Goal: Information Seeking & Learning: Learn about a topic

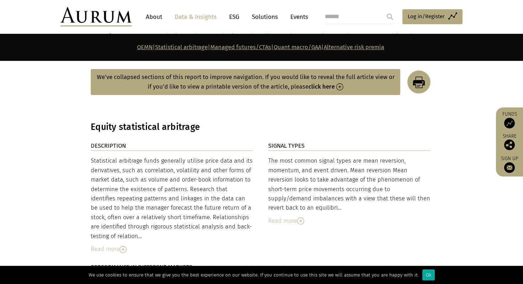
scroll to position [1153, 0]
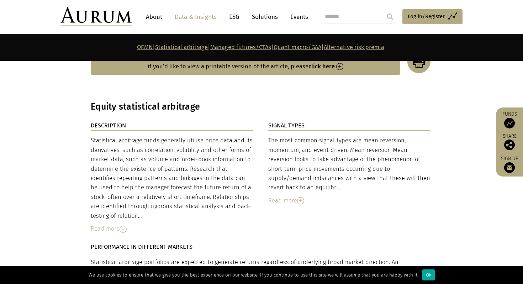
click at [118, 224] on div "Read more" at bounding box center [172, 228] width 162 height 9
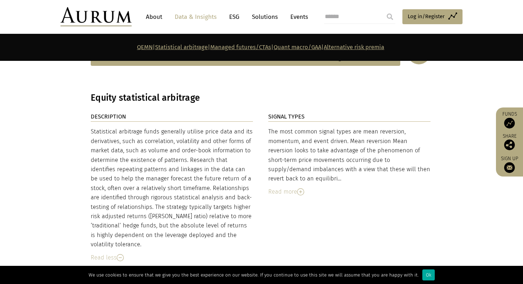
scroll to position [1190, 0]
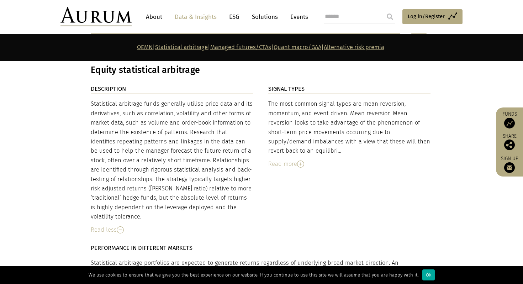
drag, startPoint x: 149, startPoint y: 194, endPoint x: 116, endPoint y: 214, distance: 37.8
click at [116, 214] on div "Statistical arbitrage funds generally utilise price data and its derivatives, s…" at bounding box center [172, 160] width 162 height 122
copy div "bsolute level of returns is highly dependent on the leverage deployed and the v…"
click at [298, 161] on img at bounding box center [300, 163] width 7 height 7
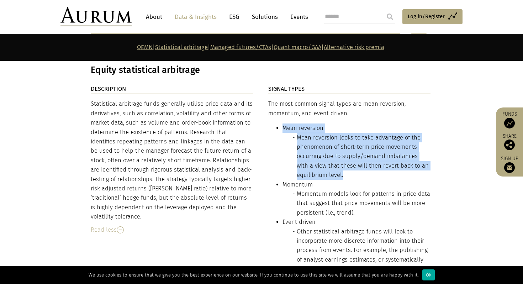
drag, startPoint x: 342, startPoint y: 174, endPoint x: 280, endPoint y: 119, distance: 82.4
click at [280, 123] on ul "Mean reversion Mean reversion looks to take advantage of the phenomenon of shor…" at bounding box center [349, 231] width 162 height 216
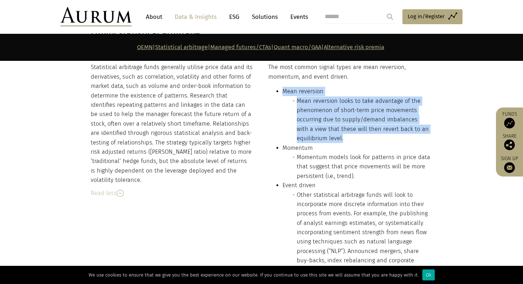
scroll to position [1220, 0]
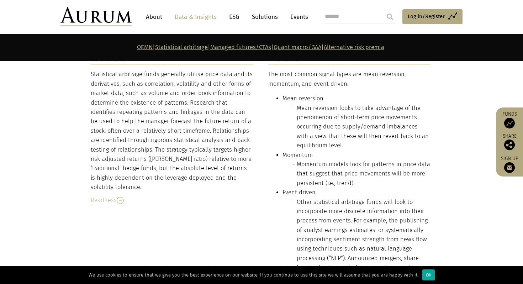
click at [330, 107] on li "Mean reversion looks to take advantage of the phenomenon of short-term price mo…" at bounding box center [364, 126] width 134 height 47
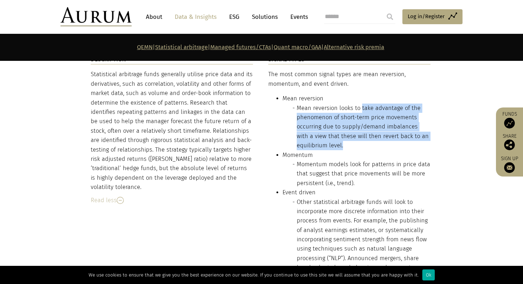
drag, startPoint x: 354, startPoint y: 144, endPoint x: 360, endPoint y: 105, distance: 40.3
click at [360, 105] on li "Mean reversion looks to take advantage of the phenomenon of short-term price mo…" at bounding box center [364, 126] width 134 height 47
copy li "take advantage of the phenomenon of short-term price movements occurring due to…"
drag, startPoint x: 149, startPoint y: 165, endPoint x: 151, endPoint y: 179, distance: 14.0
click at [151, 179] on div "Statistical arbitrage funds generally utilise price data and its derivatives, s…" at bounding box center [172, 131] width 162 height 122
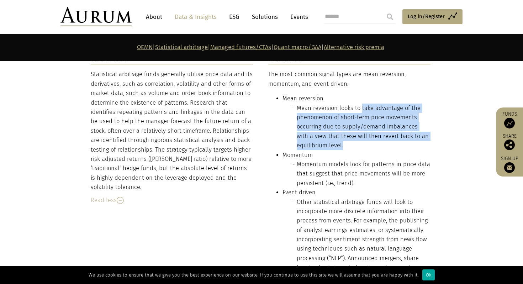
copy div "bsolute level of returns is highly dependent on the leverage deployed and the v…"
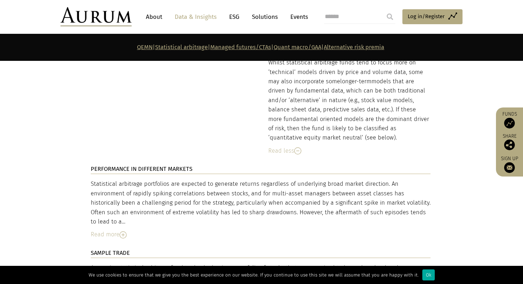
scroll to position [1529, 0]
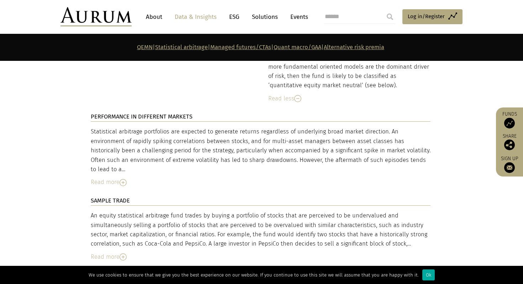
click at [111, 177] on div "Read more" at bounding box center [261, 181] width 340 height 9
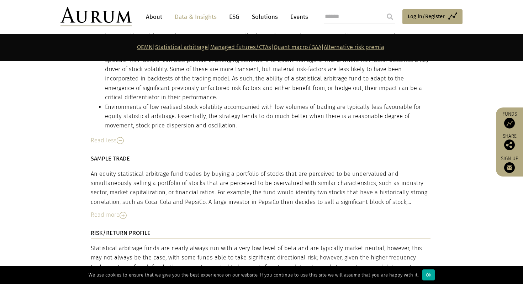
scroll to position [1679, 0]
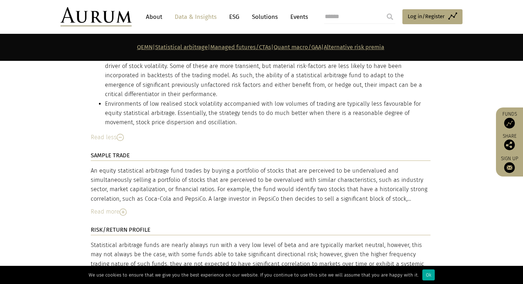
click at [113, 209] on div "Read more" at bounding box center [261, 211] width 340 height 9
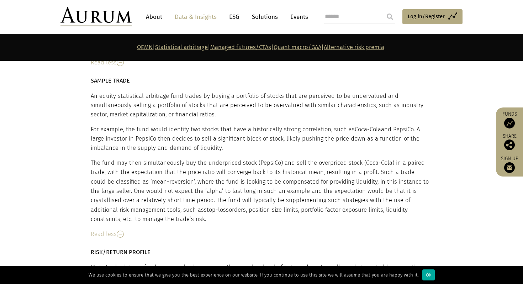
scroll to position [1755, 0]
drag, startPoint x: 338, startPoint y: 194, endPoint x: 351, endPoint y: 212, distance: 21.6
click at [351, 212] on p "The fund may then simultaneously buy the underpriced stock (PepsiCo) and sell t…" at bounding box center [261, 191] width 340 height 66
drag, startPoint x: 338, startPoint y: 195, endPoint x: 350, endPoint y: 213, distance: 22.4
click at [350, 213] on p "The fund may then simultaneously buy the underpriced stock (PepsiCo) and sell t…" at bounding box center [261, 191] width 340 height 66
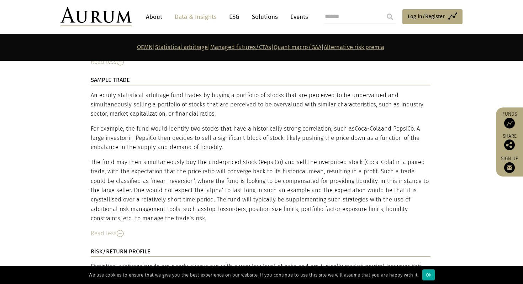
copy p "use of additional risk management tools, such as stop-loss orders, position siz…"
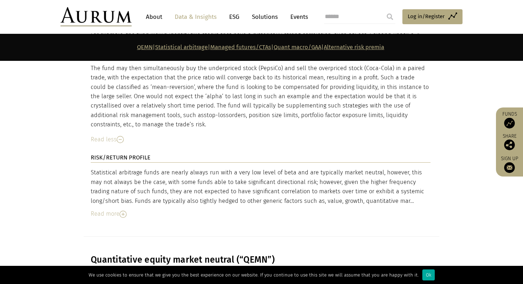
scroll to position [1851, 0]
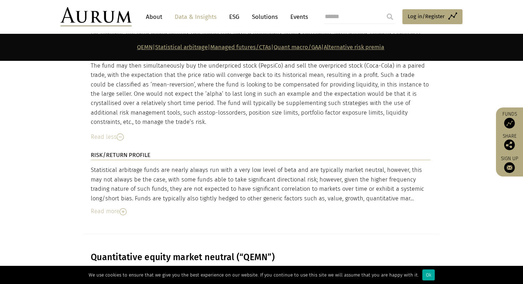
click at [132, 201] on div "Statistical arbitrage funds are nearly always run with a very low level of beta…" at bounding box center [261, 190] width 340 height 51
click at [122, 208] on img at bounding box center [123, 211] width 7 height 7
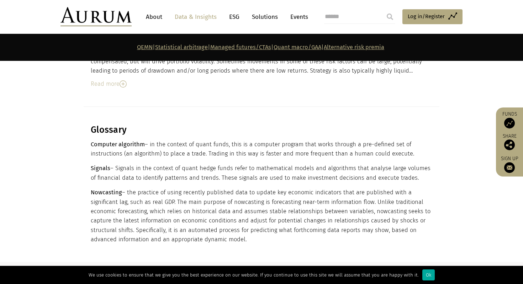
scroll to position [3787, 0]
